Goal: Task Accomplishment & Management: Complete application form

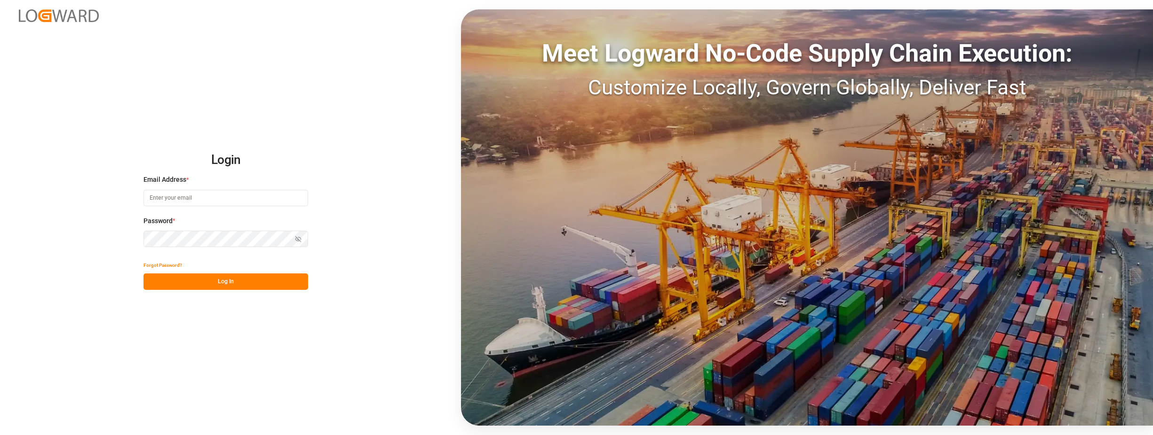
type input "[PERSON_NAME][EMAIL_ADDRESS][DOMAIN_NAME]"
drag, startPoint x: 225, startPoint y: 280, endPoint x: 990, endPoint y: 33, distance: 804.2
click at [225, 280] on button "Log In" at bounding box center [225, 282] width 165 height 16
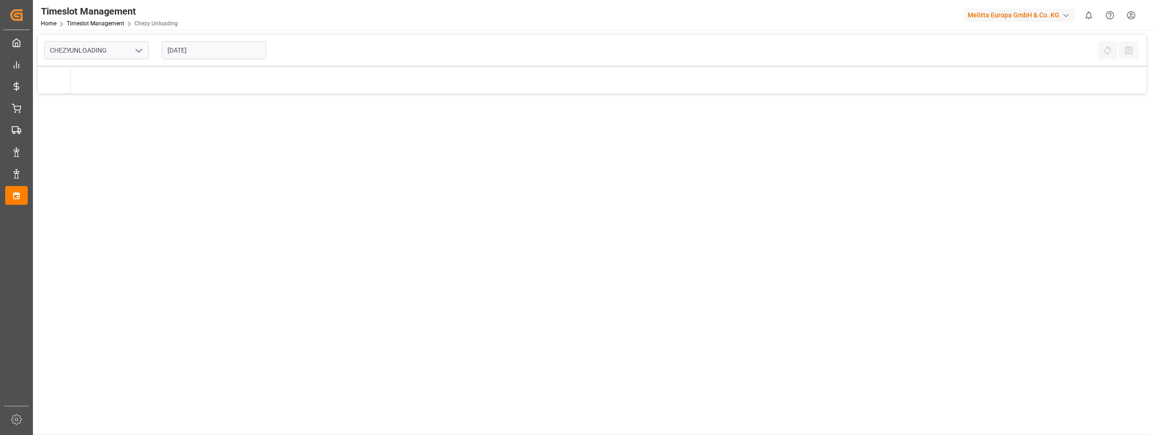
type input "Chezy Unloading"
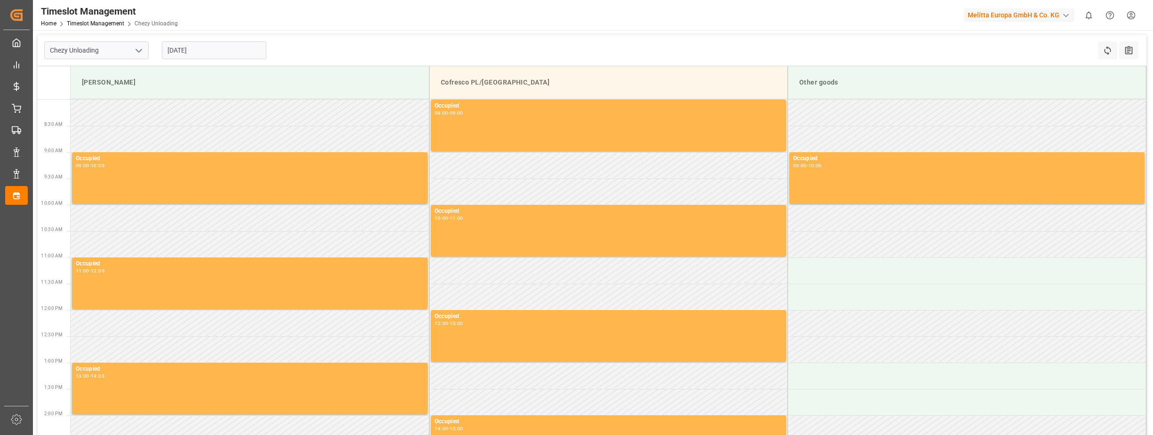
click at [176, 50] on input "[DATE]" at bounding box center [214, 50] width 104 height 18
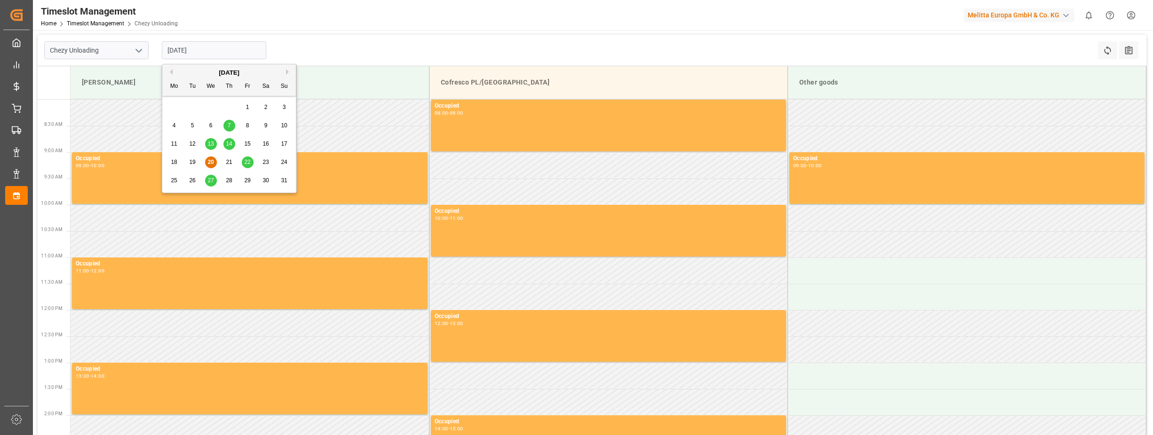
click at [213, 179] on span "27" at bounding box center [210, 180] width 6 height 7
type input "[DATE]"
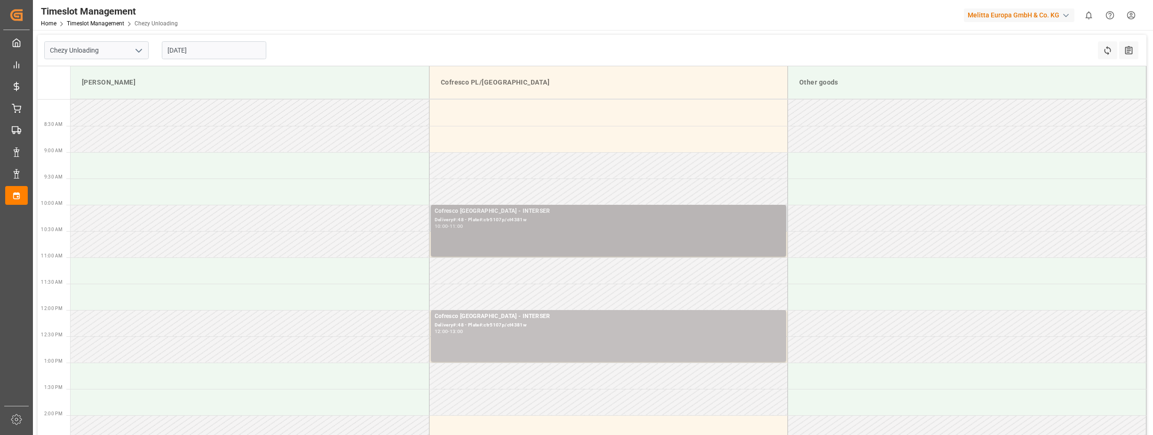
click at [498, 223] on div "Delivery#:48 - Plate#:ctr5107p/ct4381w" at bounding box center [608, 220] width 348 height 8
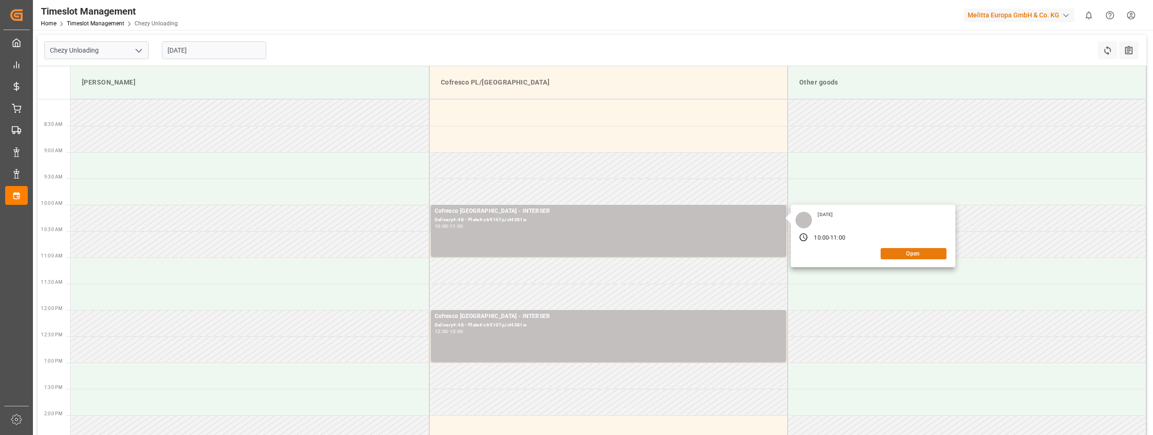
click at [911, 254] on button "Open" at bounding box center [913, 253] width 66 height 11
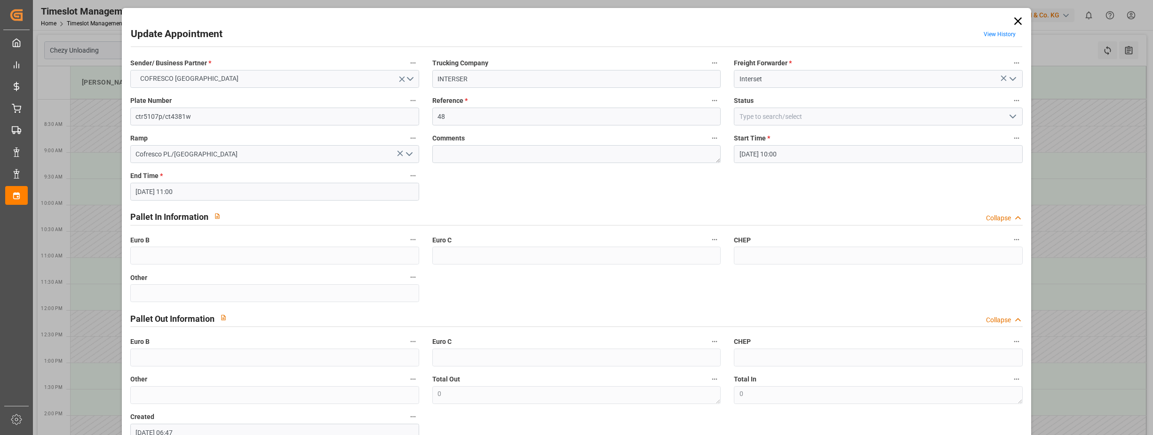
type input "[DATE] 10:00"
type input "[DATE] 11:00"
type input "[DATE] 06:47"
click at [462, 117] on input "48" at bounding box center [576, 117] width 289 height 18
type input "4"
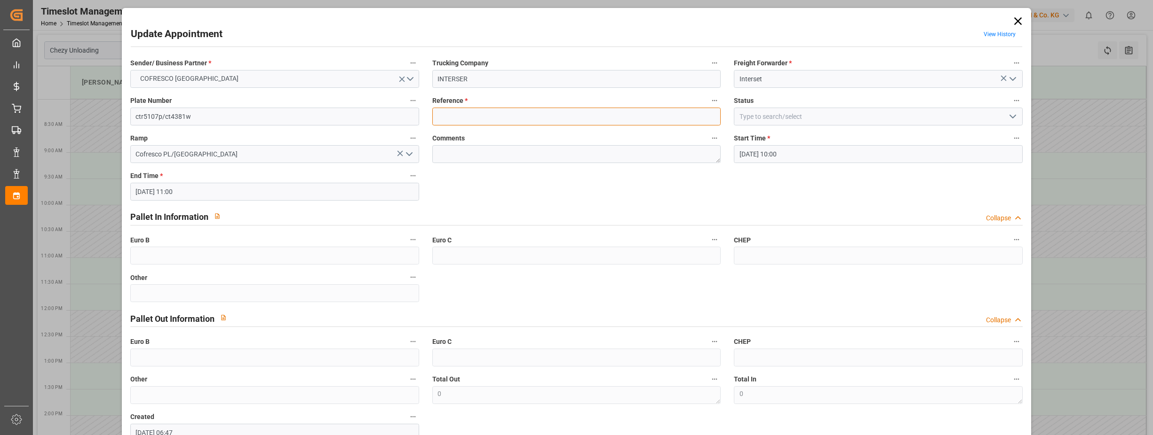
paste input "488908"
type input "488908"
click at [476, 75] on input "INTERSER" at bounding box center [576, 79] width 289 height 18
type input "Interset Sp. z o.o."
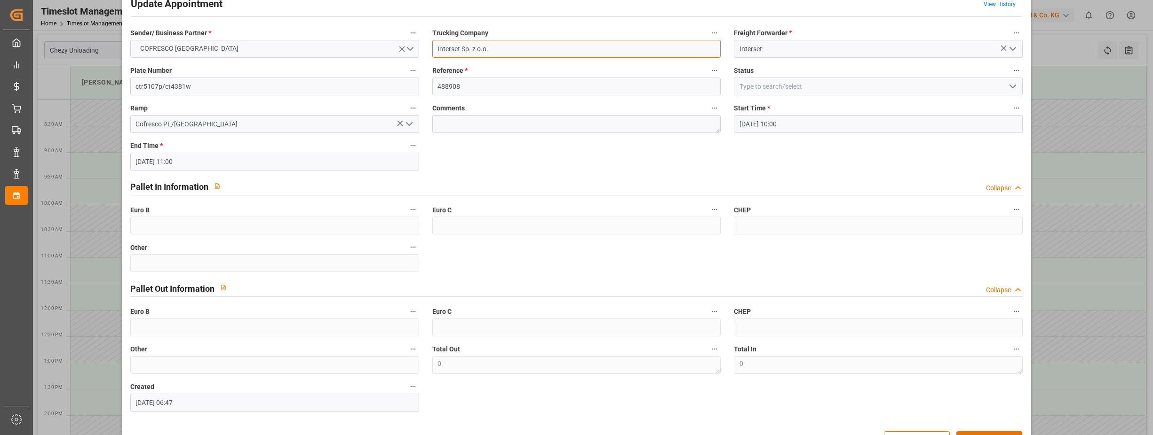
scroll to position [61, 0]
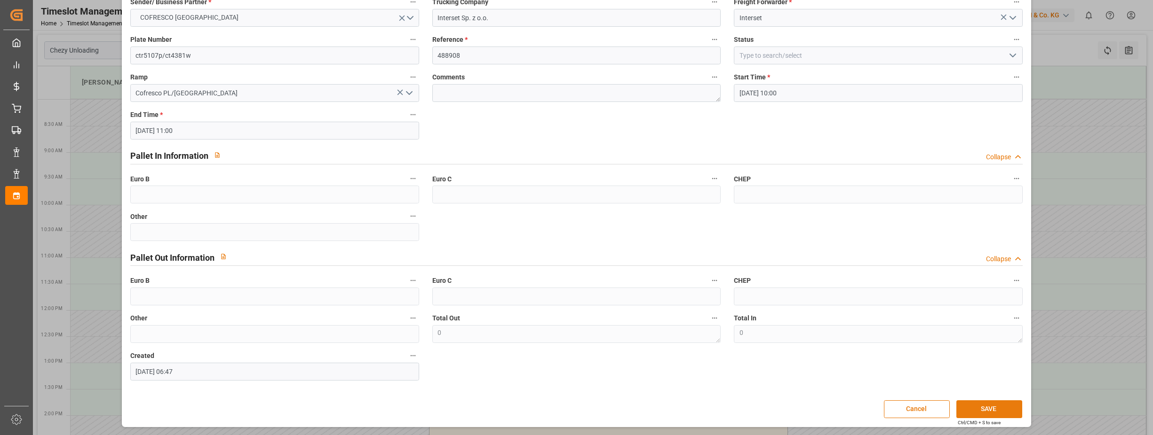
click at [993, 405] on button "SAVE" at bounding box center [989, 410] width 66 height 18
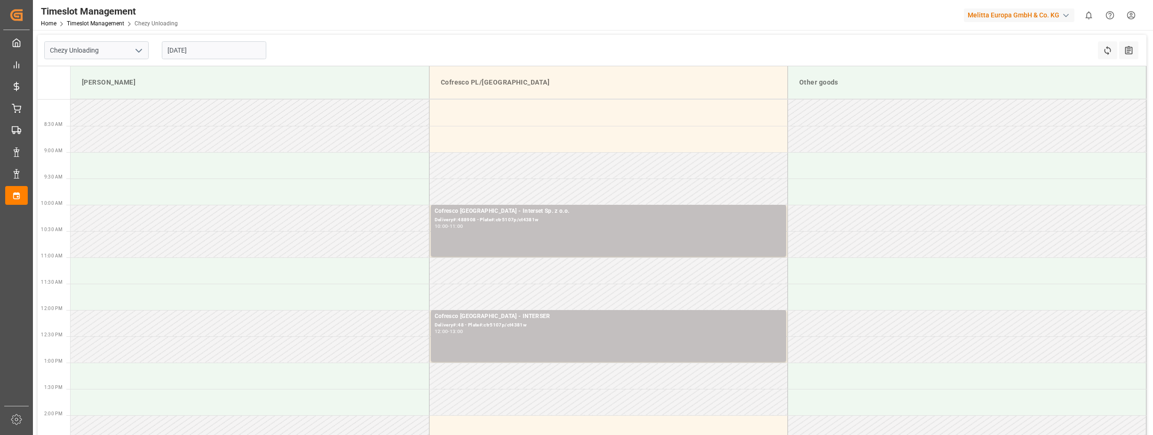
scroll to position [47, 0]
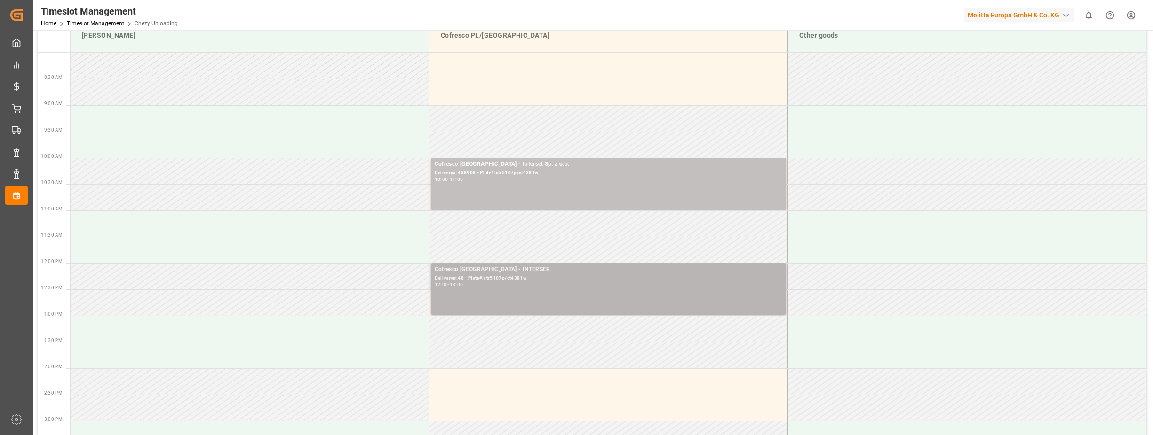
click at [525, 276] on div "Delivery#:48 - Plate#:ctr5107p/ct4381w" at bounding box center [608, 279] width 348 height 8
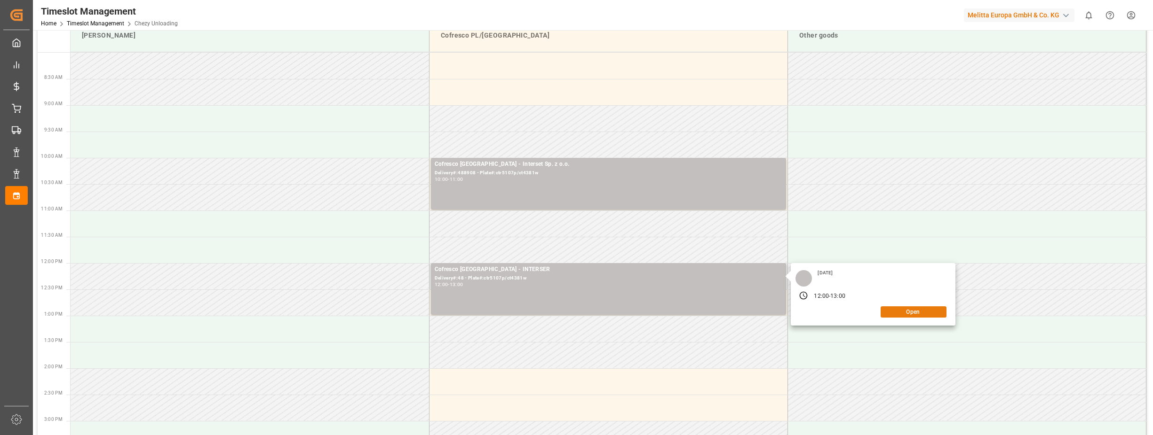
click at [921, 313] on button "Open" at bounding box center [913, 312] width 66 height 11
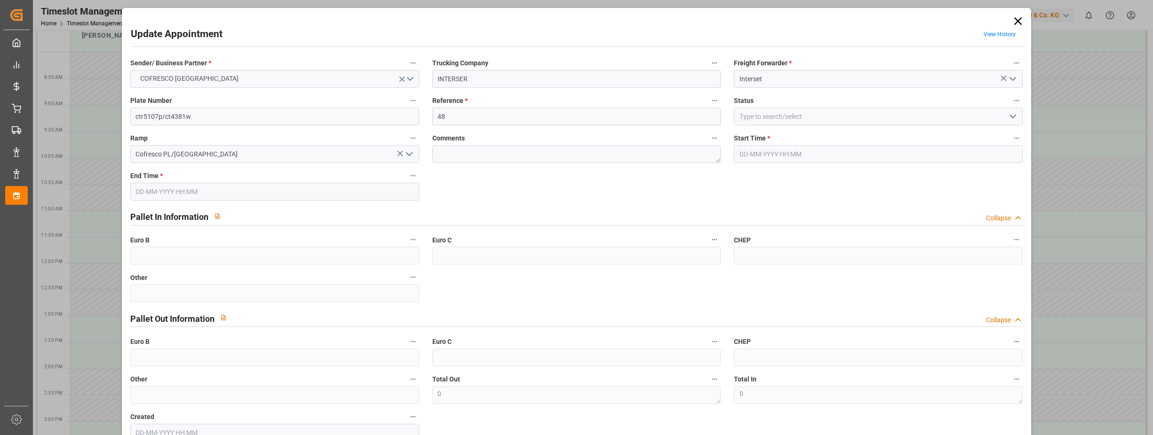
type input "[DATE] 12:00"
type input "[DATE] 13:00"
type input "[DATE] 06:47"
click at [472, 118] on input "48" at bounding box center [576, 117] width 289 height 18
type input "4"
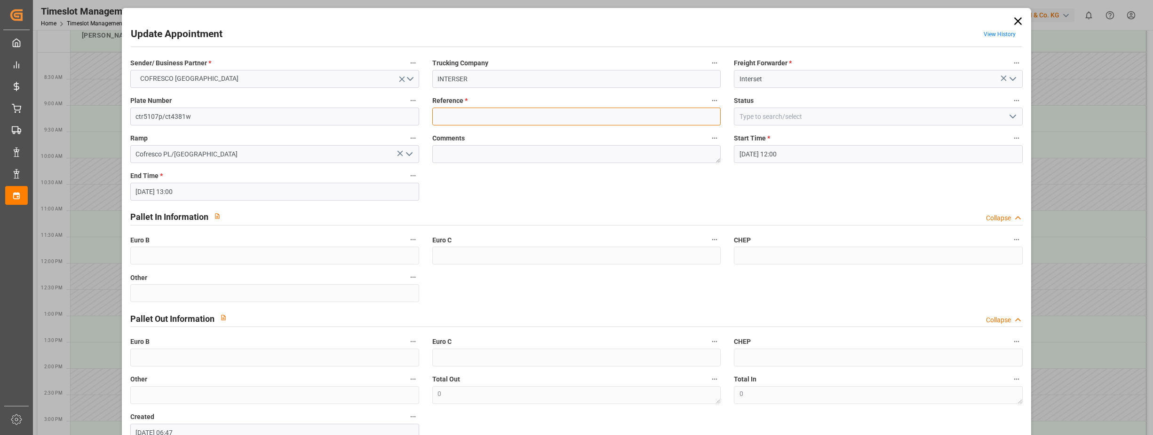
paste input "488912"
type input "488912"
click at [477, 76] on input "INTERSER" at bounding box center [576, 79] width 289 height 18
type input "Interset Sp. z o.o."
drag, startPoint x: 202, startPoint y: 120, endPoint x: 126, endPoint y: 116, distance: 75.8
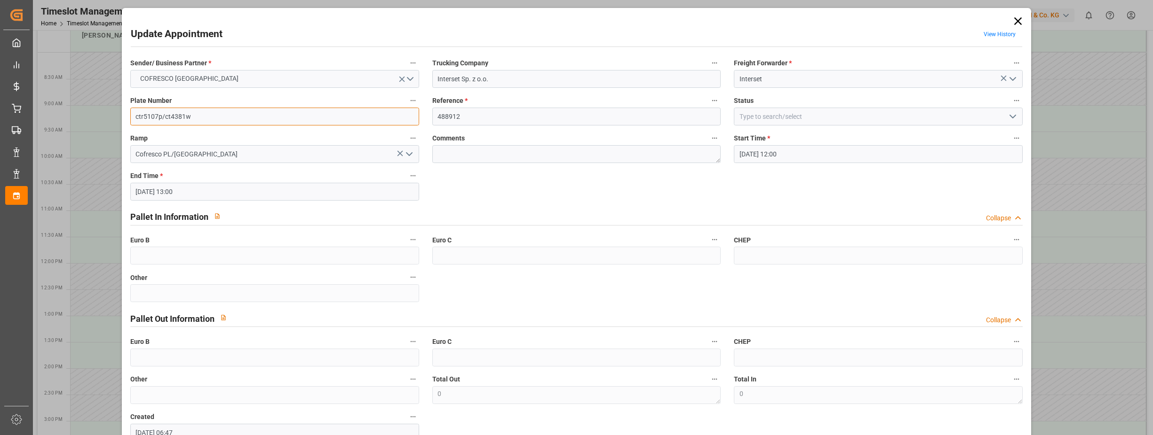
click at [126, 116] on div "Plate Number ctr5107p/ct4381w" at bounding box center [275, 110] width 302 height 38
type input "CTR09723/ CTR8VU4"
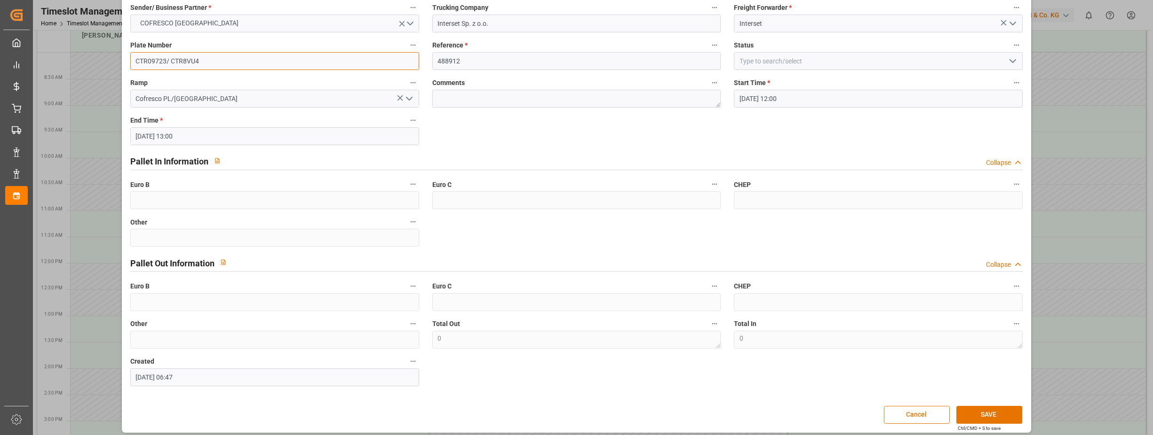
scroll to position [61, 0]
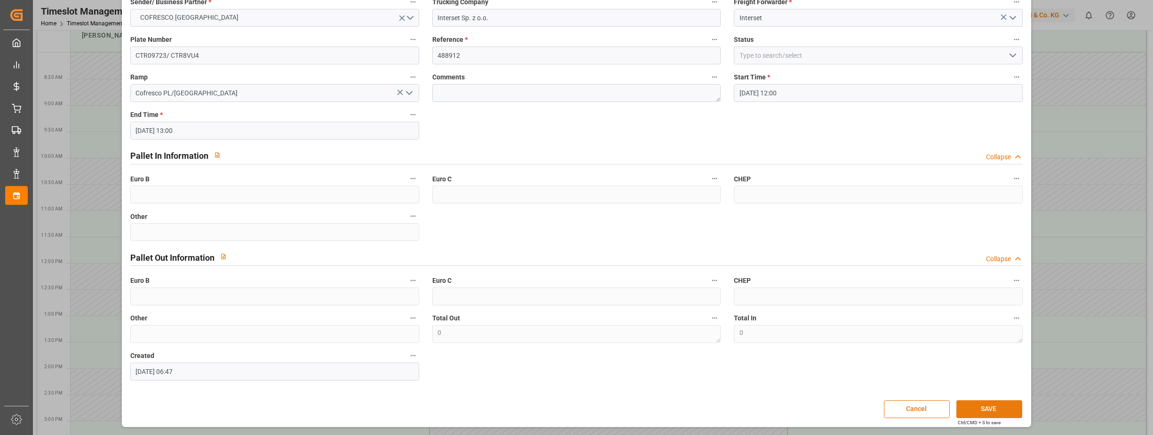
click at [982, 411] on button "SAVE" at bounding box center [989, 410] width 66 height 18
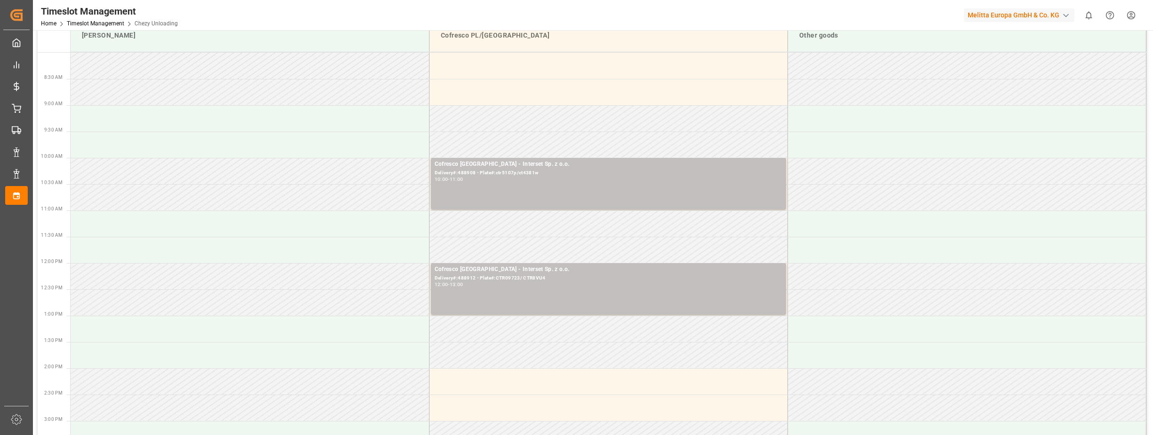
scroll to position [0, 0]
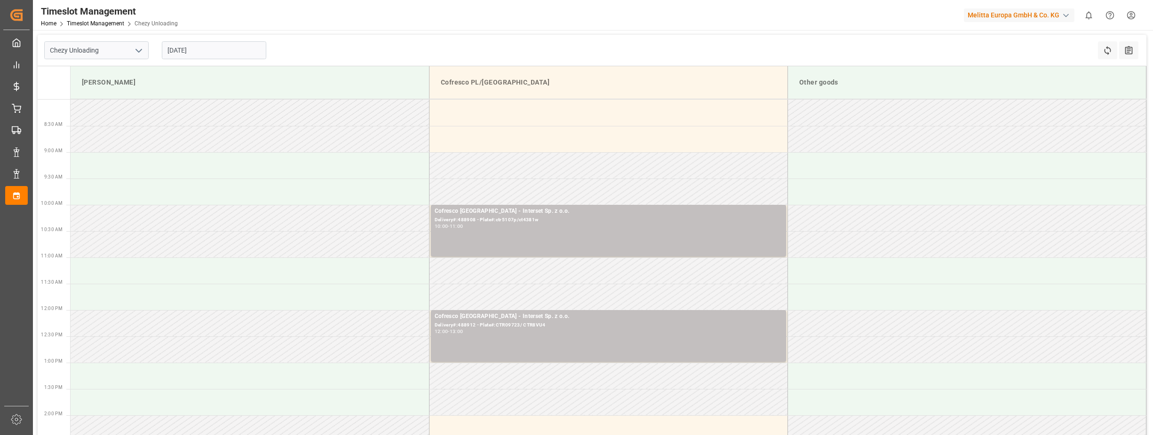
click at [179, 50] on input "[DATE]" at bounding box center [214, 50] width 104 height 18
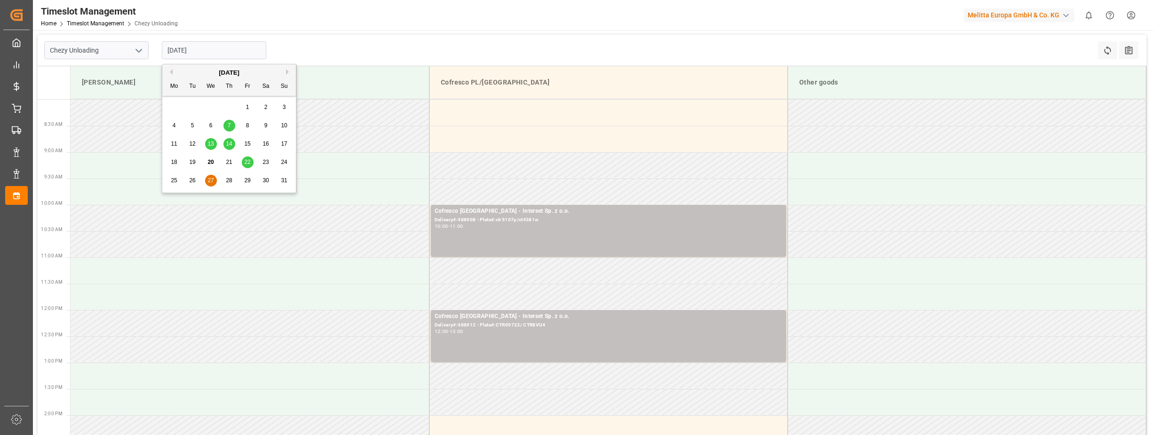
click at [246, 161] on span "22" at bounding box center [247, 162] width 6 height 7
type input "[DATE]"
